Goal: Task Accomplishment & Management: Use online tool/utility

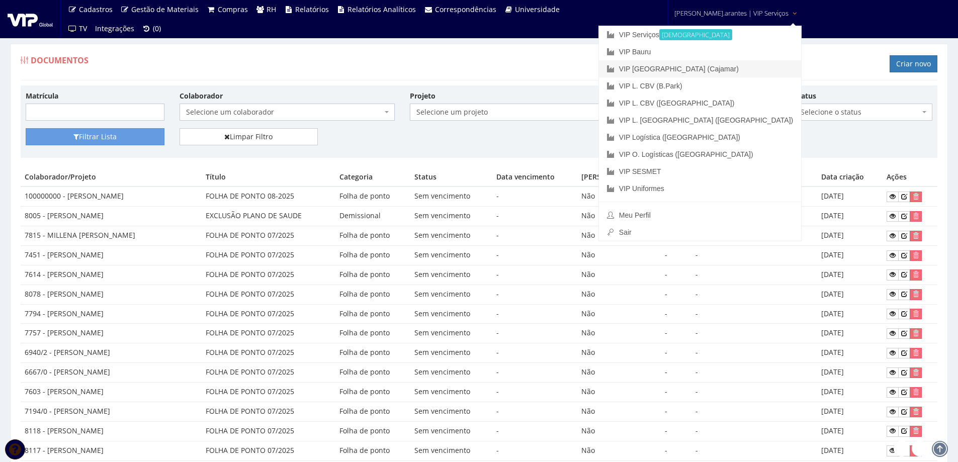
click at [701, 68] on link "VIP [GEOGRAPHIC_DATA] (Cajamar)" at bounding box center [700, 68] width 202 height 17
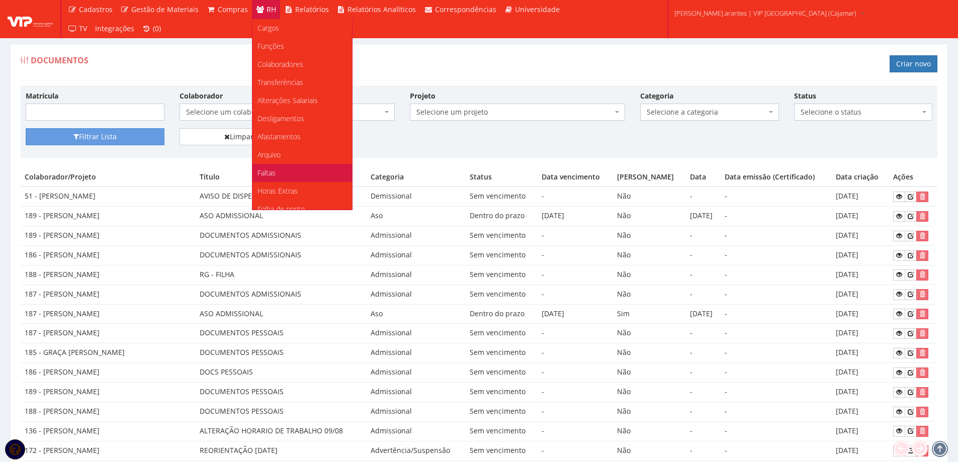
click at [266, 172] on span "Faltas" at bounding box center [267, 173] width 18 height 10
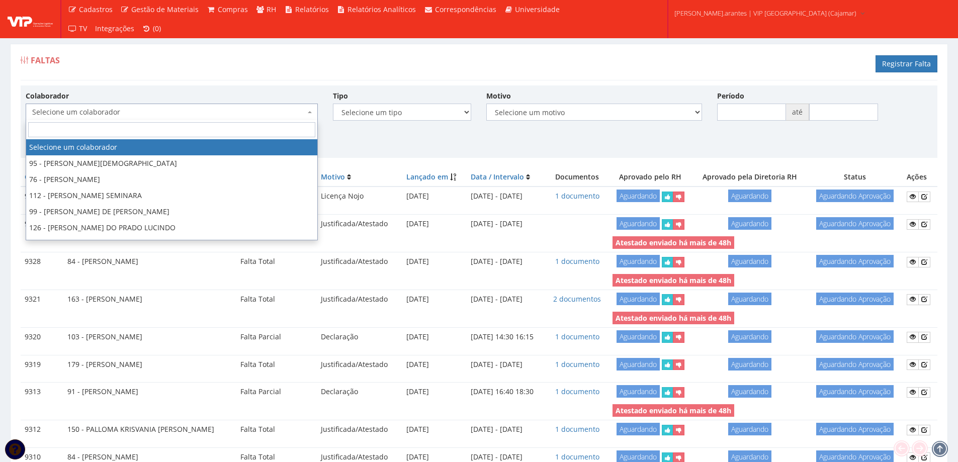
click at [235, 116] on span "Selecione um colaborador" at bounding box center [168, 112] width 273 height 10
type input "29"
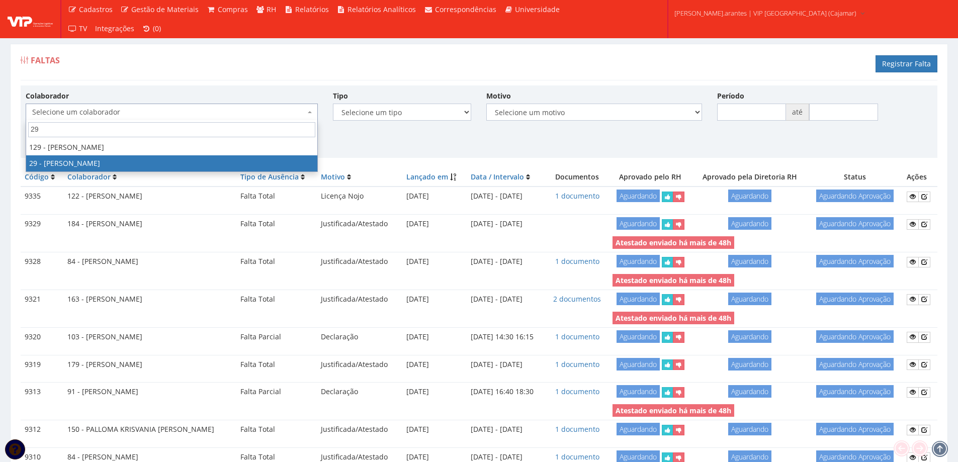
select select "2855"
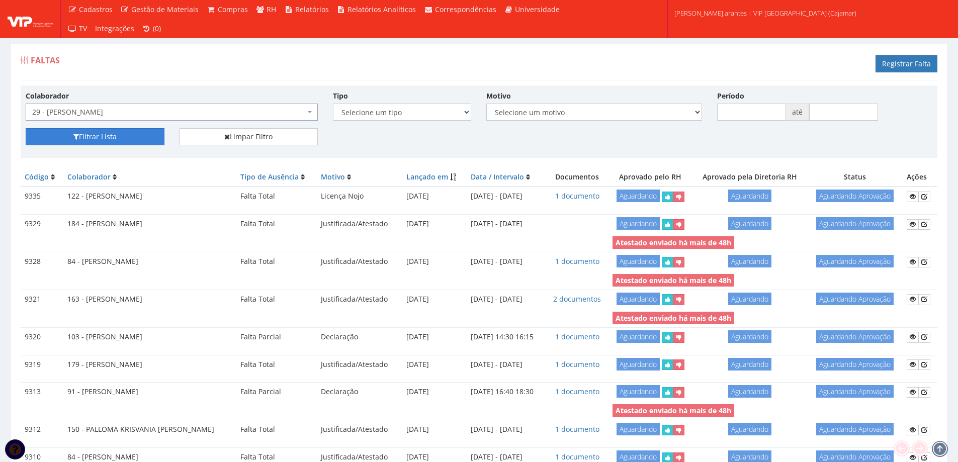
click at [113, 136] on button "Filtrar Lista" at bounding box center [95, 136] width 139 height 17
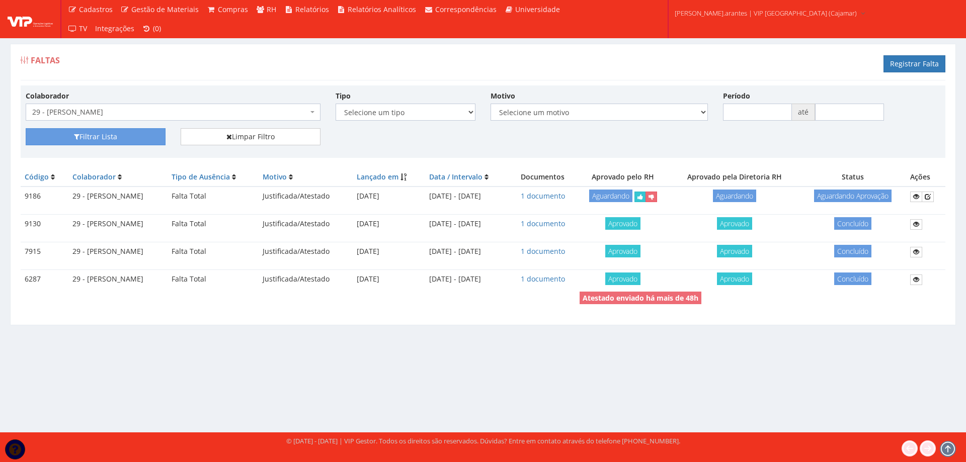
click at [143, 112] on span "29 - PAULO PEDRO DOS SANTOS" at bounding box center [170, 112] width 276 height 10
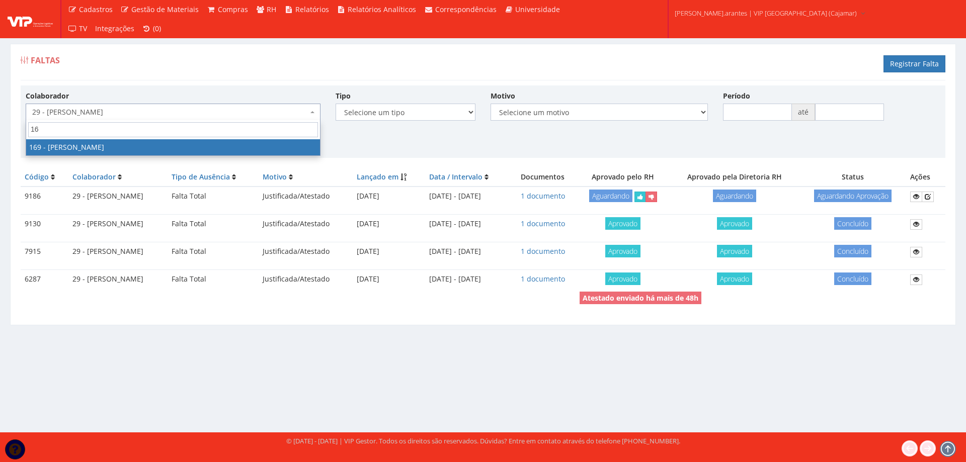
type input "169"
select select "4056"
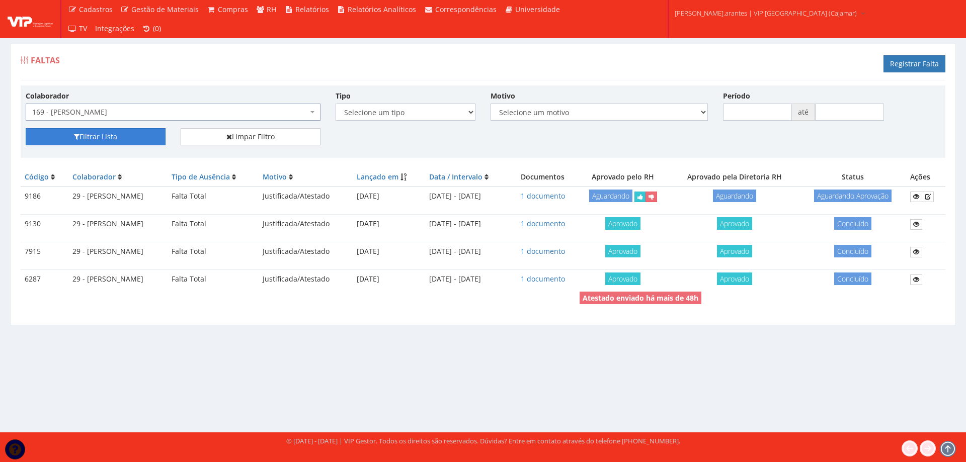
click at [121, 139] on button "Filtrar Lista" at bounding box center [96, 136] width 140 height 17
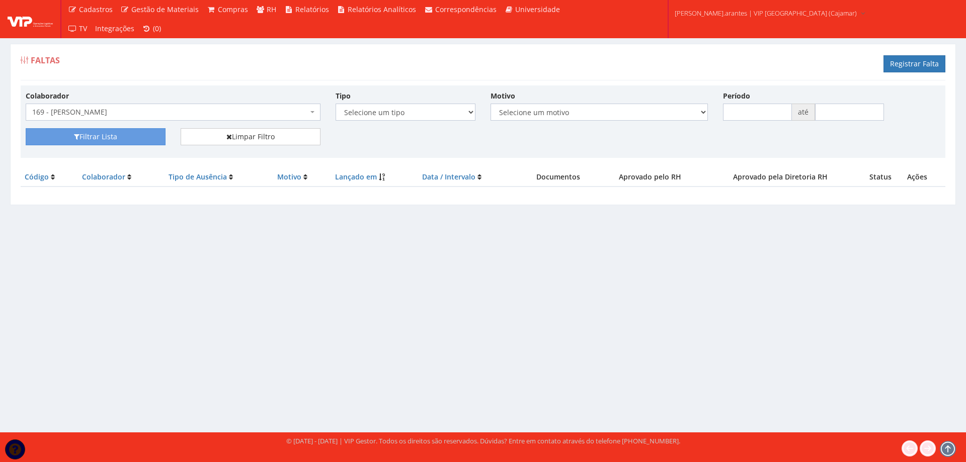
click at [178, 115] on span "169 - [PERSON_NAME]" at bounding box center [170, 112] width 276 height 10
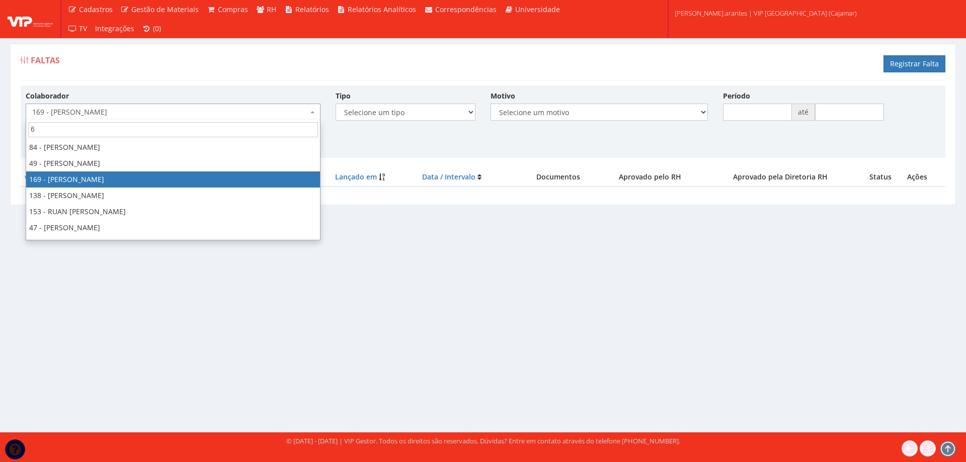
scroll to position [462, 0]
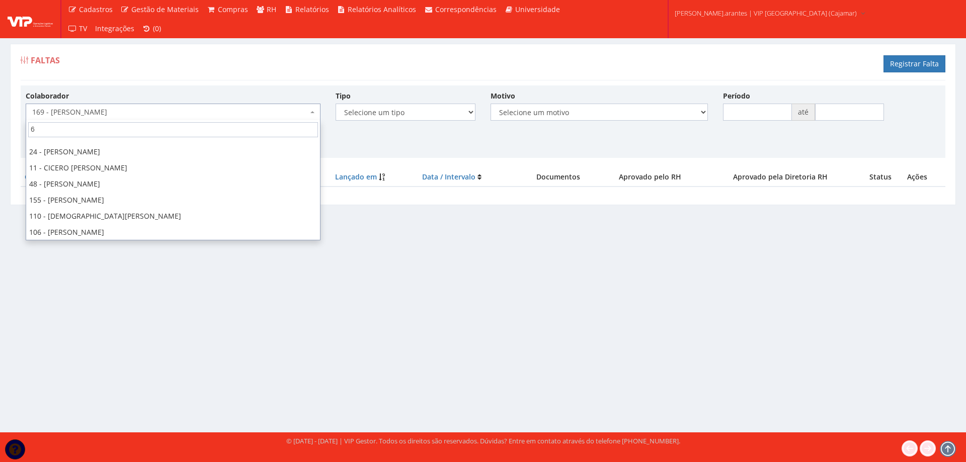
type input "69"
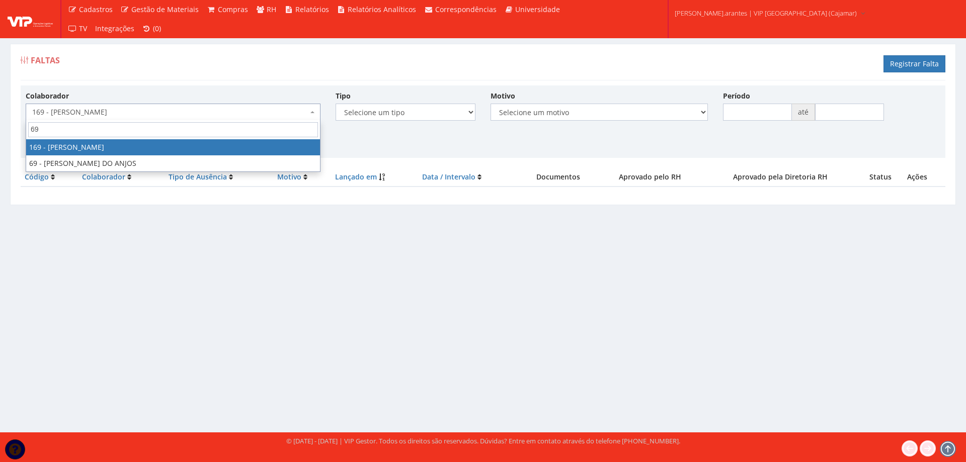
scroll to position [0, 0]
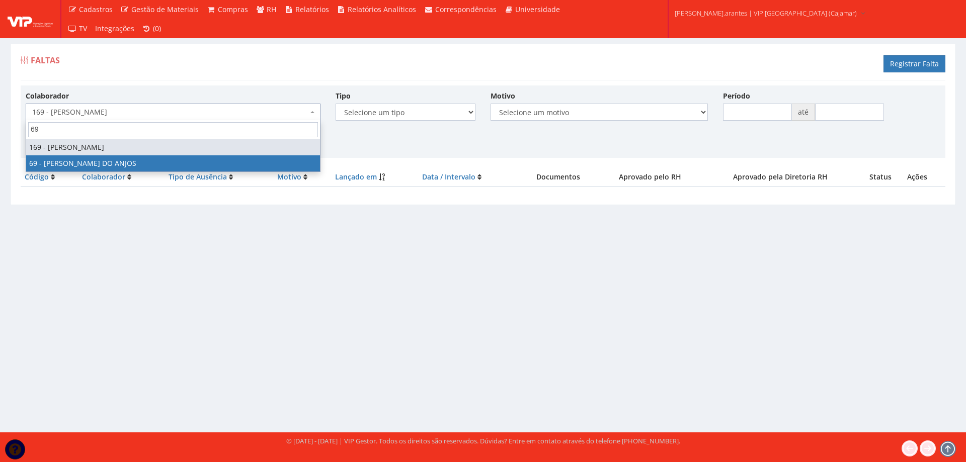
select select "3300"
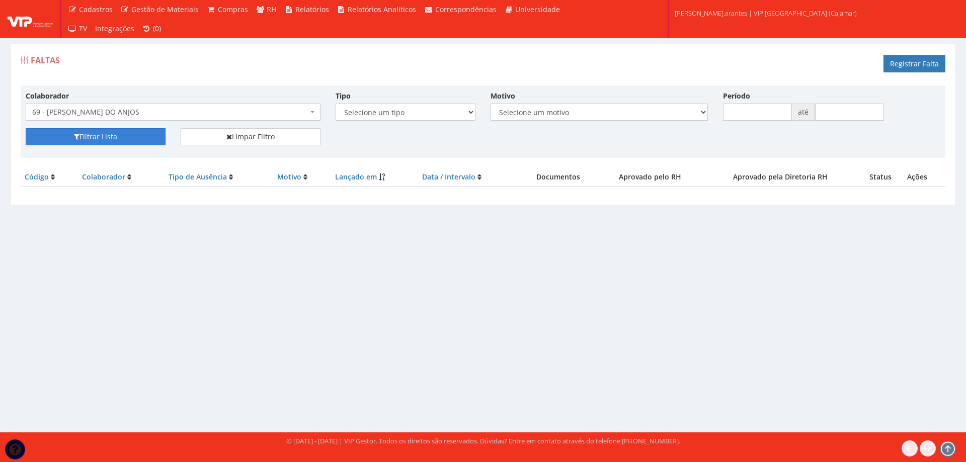
click at [134, 134] on button "Filtrar Lista" at bounding box center [96, 136] width 140 height 17
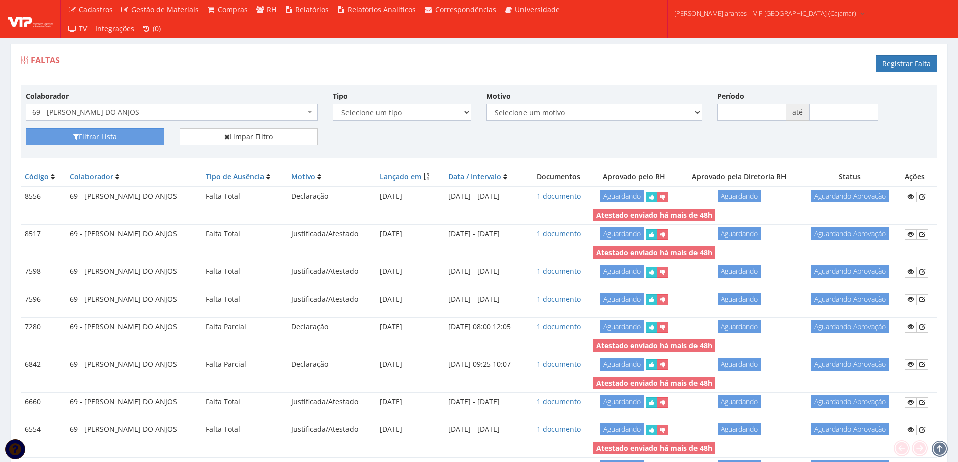
click at [124, 109] on span "69 - [PERSON_NAME] DO ANJOS" at bounding box center [168, 112] width 273 height 10
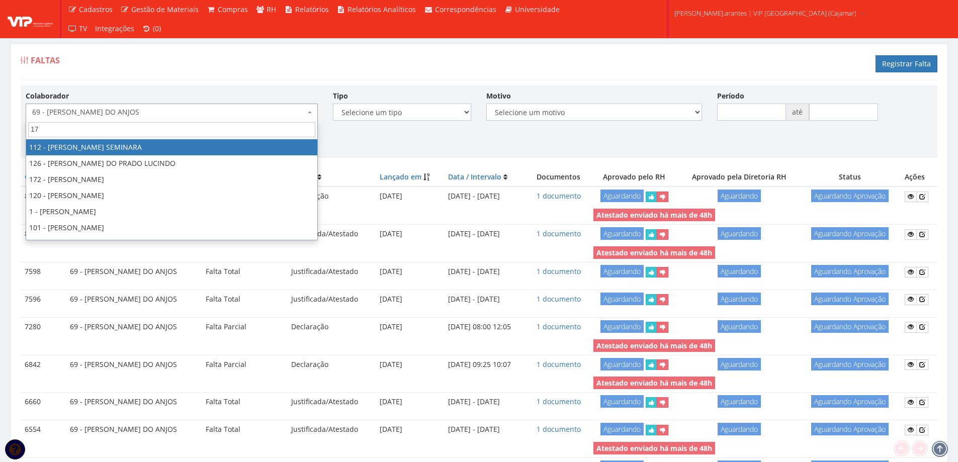
type input "174"
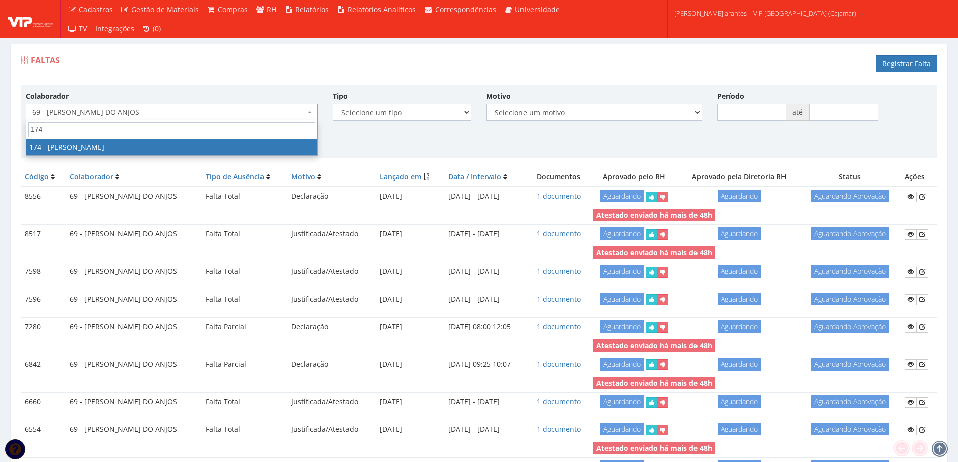
select select "4063"
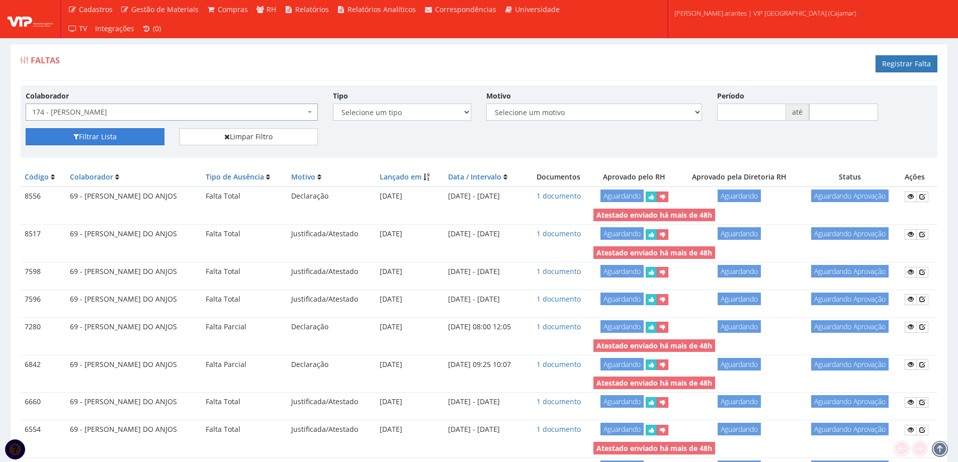
click at [108, 141] on button "Filtrar Lista" at bounding box center [95, 136] width 139 height 17
